Goal: Information Seeking & Learning: Find specific fact

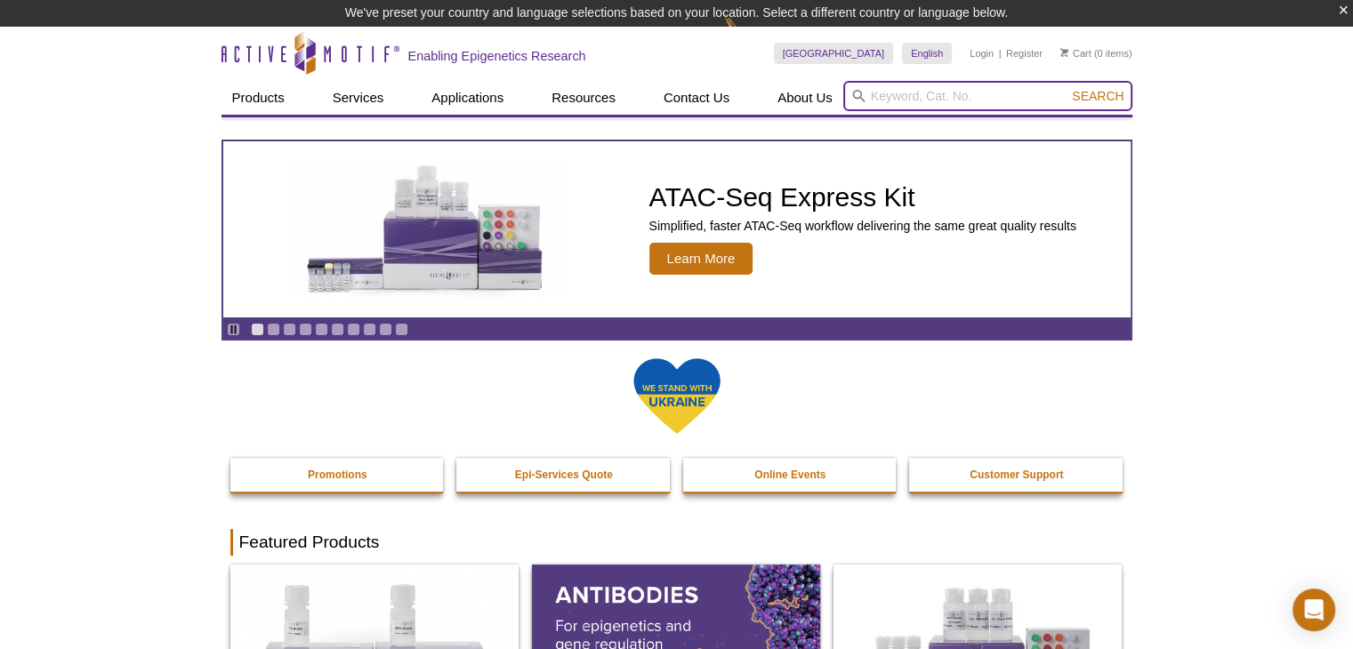
click at [890, 92] on input "search" at bounding box center [987, 96] width 289 height 30
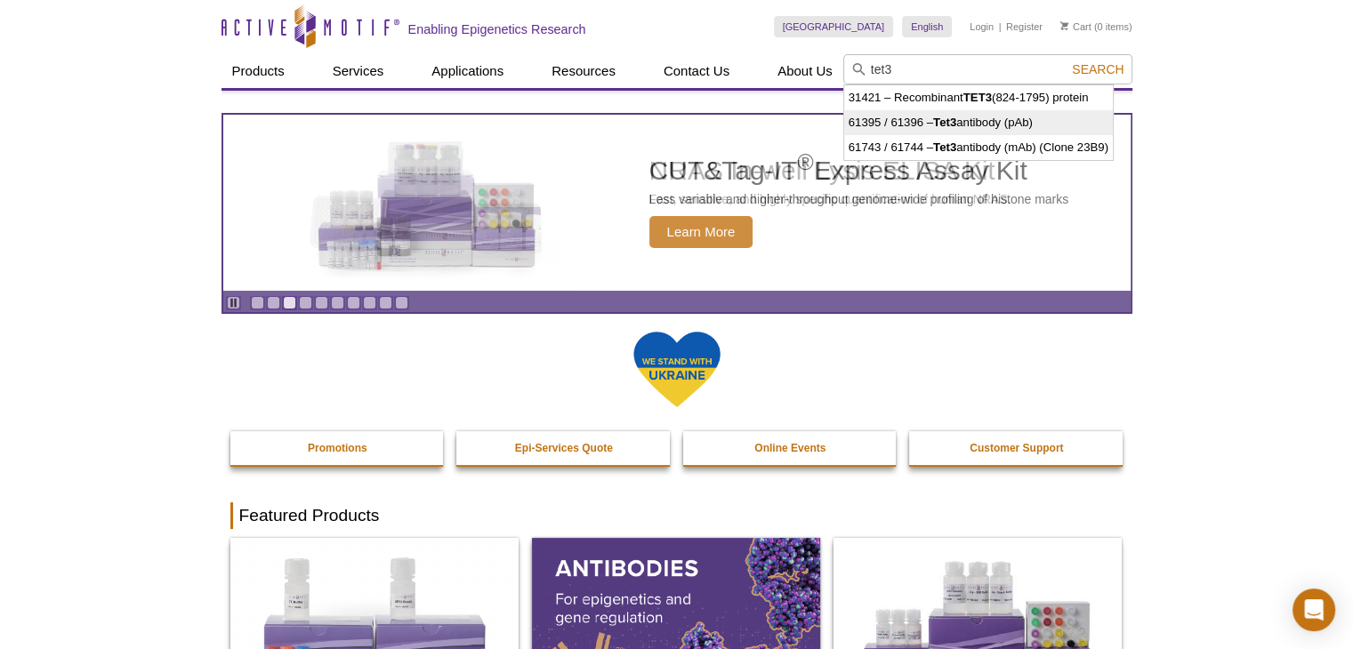
click at [921, 129] on li "61395 / 61396 – Tet3 antibody (pAb)" at bounding box center [978, 122] width 269 height 25
type input "61395 / 61396 – Tet3 antibody (pAb)"
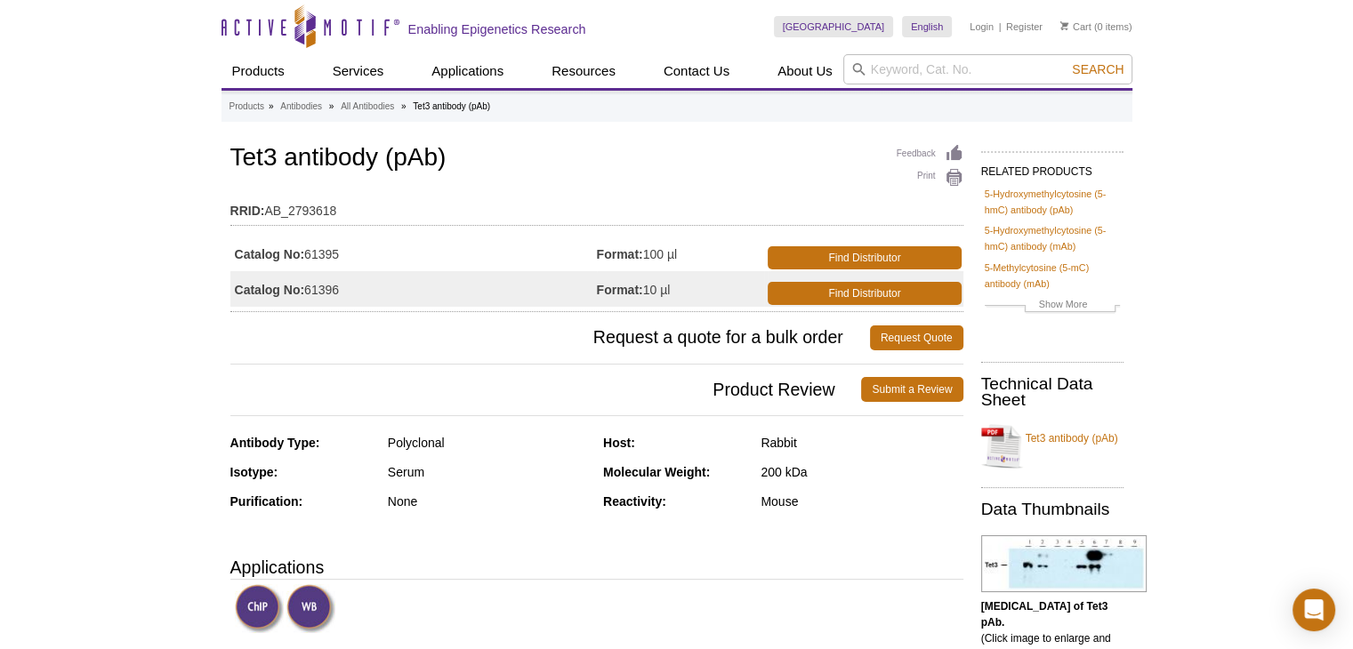
click at [382, 163] on h1 "Tet3 antibody (pAb)" at bounding box center [596, 159] width 733 height 30
drag, startPoint x: 519, startPoint y: 170, endPoint x: 196, endPoint y: 172, distance: 323.7
copy h1 "Tet3 antibody (pAb)"
